Goal: Find specific page/section: Find specific page/section

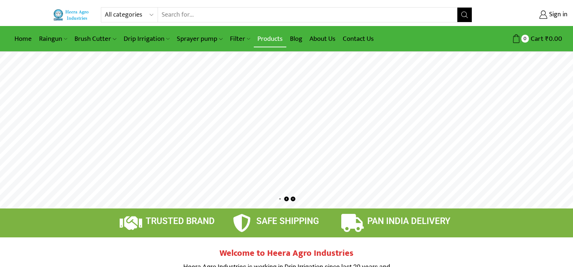
click at [273, 39] on link "Products" at bounding box center [270, 38] width 33 height 17
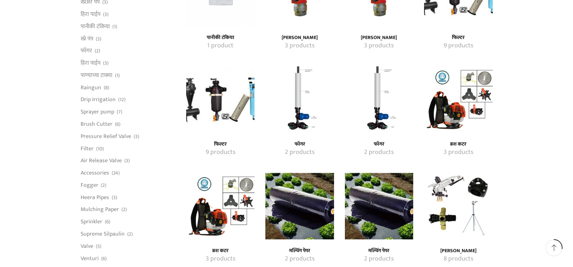
scroll to position [506, 0]
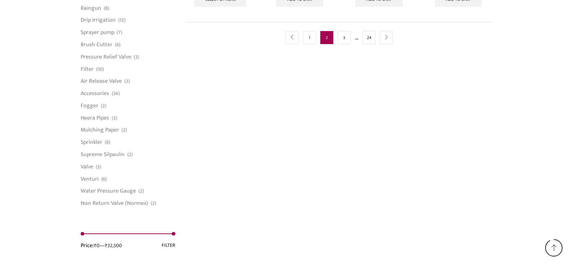
scroll to position [584, 0]
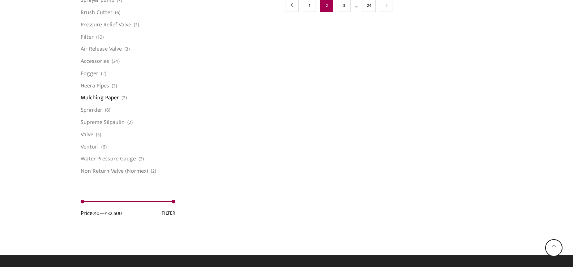
click at [92, 100] on link "Mulching Paper" at bounding box center [100, 98] width 38 height 12
